Goal: Task Accomplishment & Management: Use online tool/utility

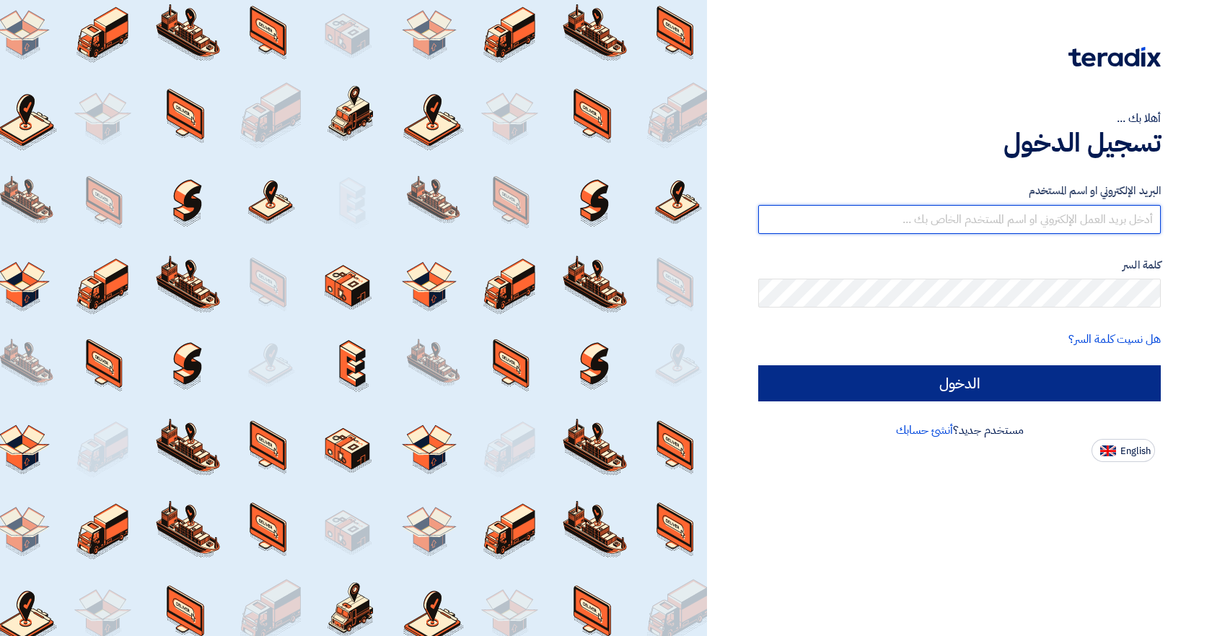
type input "[EMAIL_ADDRESS][DOMAIN_NAME]"
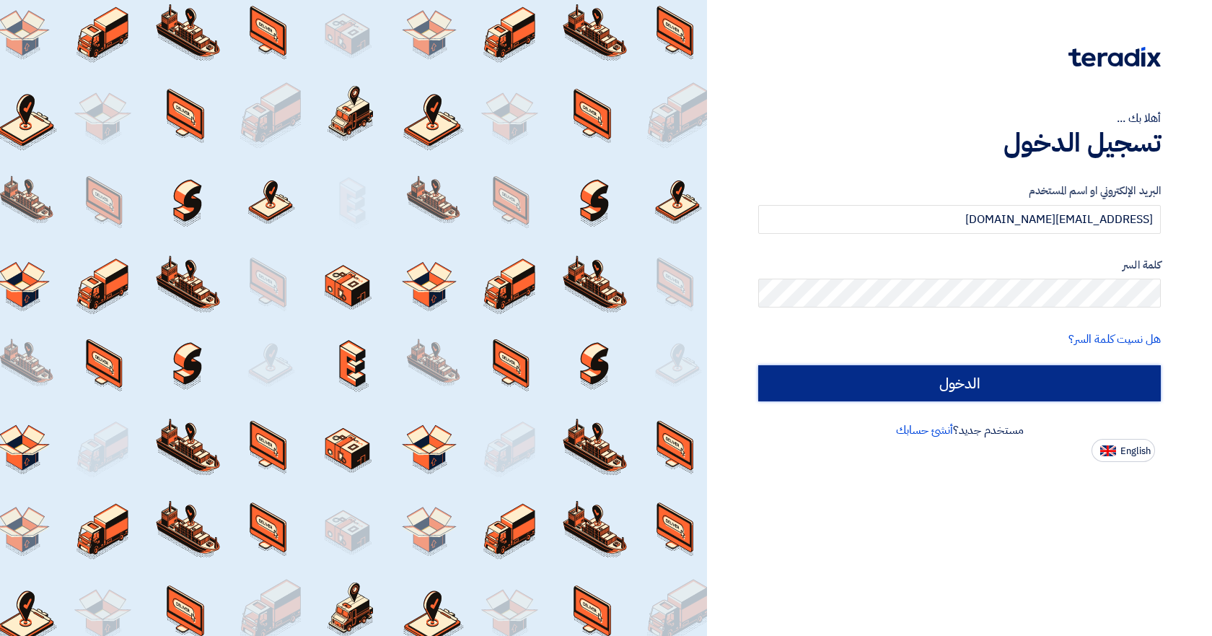
click at [1018, 366] on input "الدخول" at bounding box center [959, 383] width 403 height 36
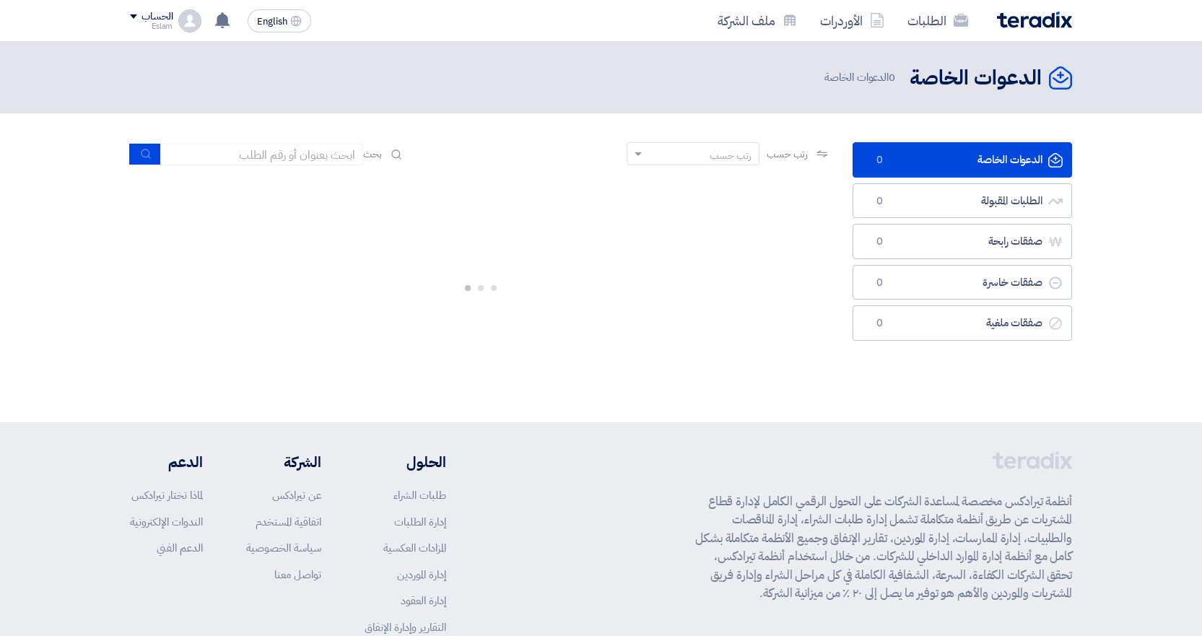
click at [937, 370] on div "الدعوات الخاصة الدعوات الخاصة 0 الطلبات المقبولة الطلبات المقبولة 0 صفقات رابحة…" at bounding box center [961, 267] width 241 height 251
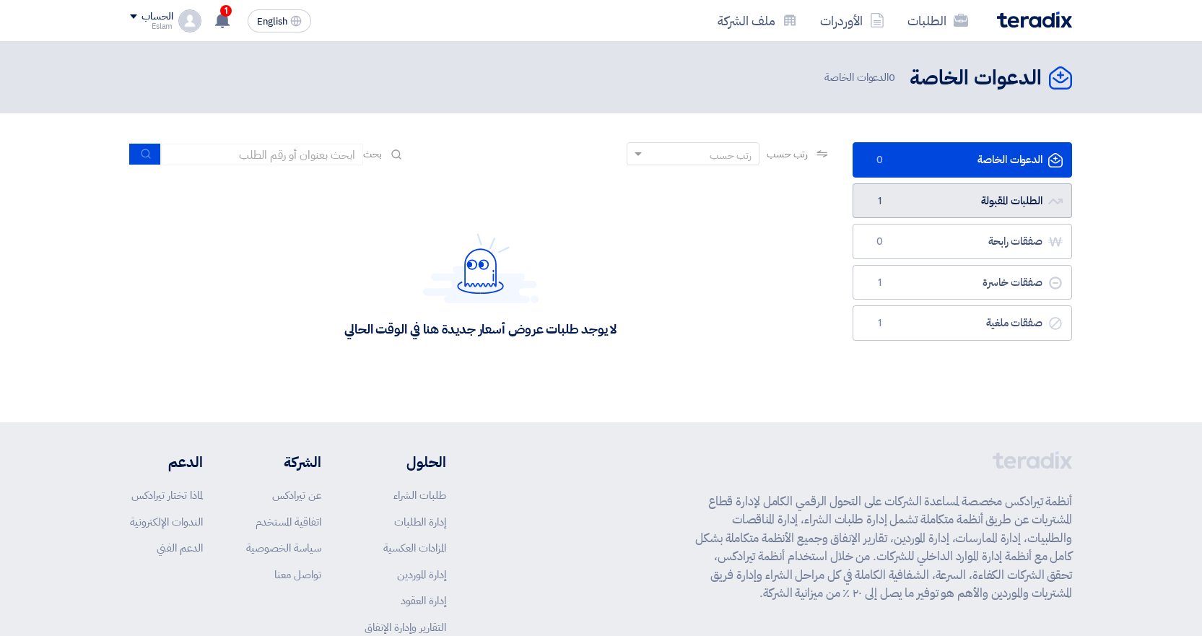
click at [899, 204] on link "الطلبات المقبولة الطلبات المقبولة 1" at bounding box center [961, 200] width 219 height 35
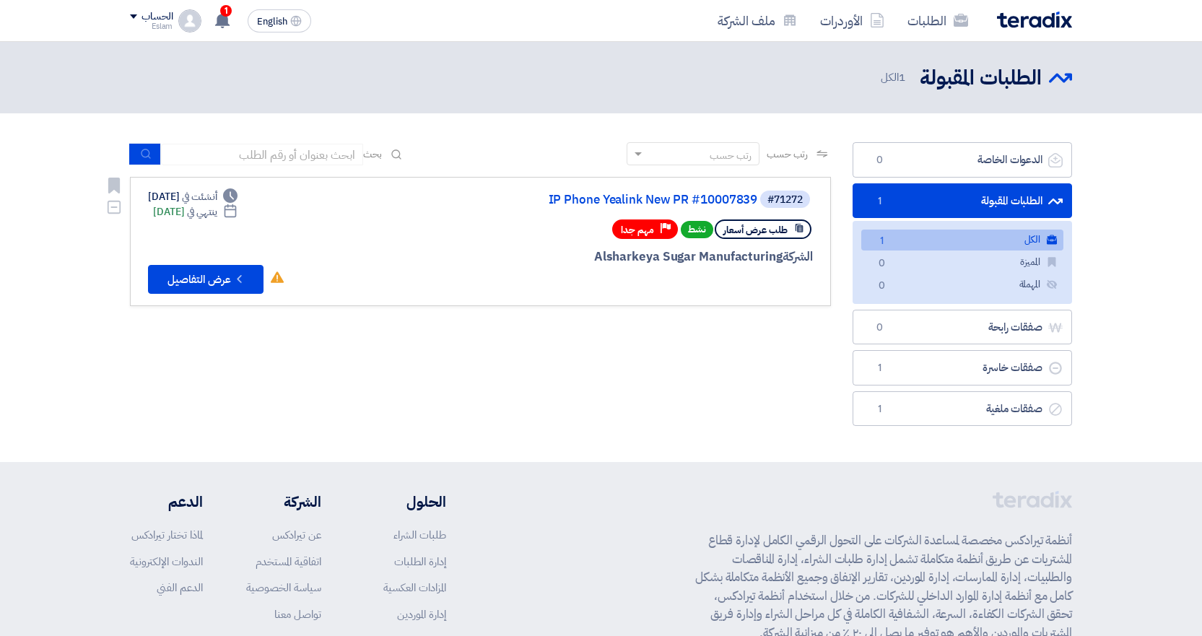
click at [682, 263] on div "الشركة Alsharkeya Sugar Manufacturing" at bounding box center [638, 257] width 347 height 19
click at [688, 188] on link "#71272 IP Phone Yealink New PR #10007839 طلب عرض أسعار نشط Priority مهم جدا الش…" at bounding box center [480, 241] width 701 height 129
click at [670, 197] on link "IP Phone Yealink New PR #10007839" at bounding box center [612, 199] width 289 height 13
